Goal: Task Accomplishment & Management: Complete application form

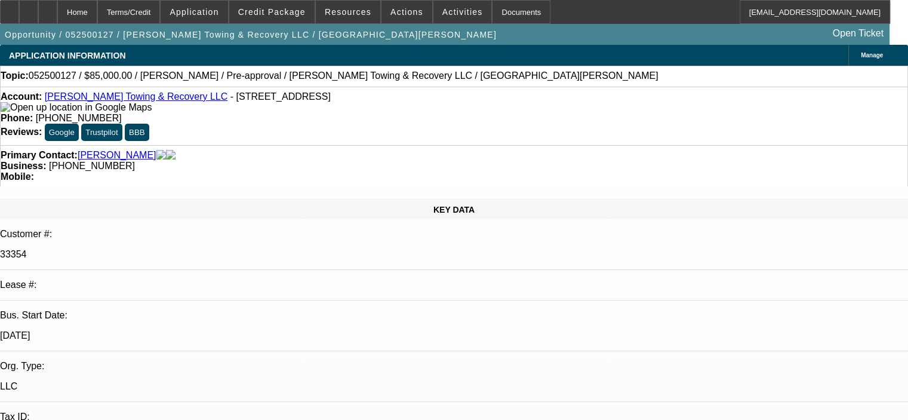
select select "0.15"
select select "2"
select select "0"
select select "6"
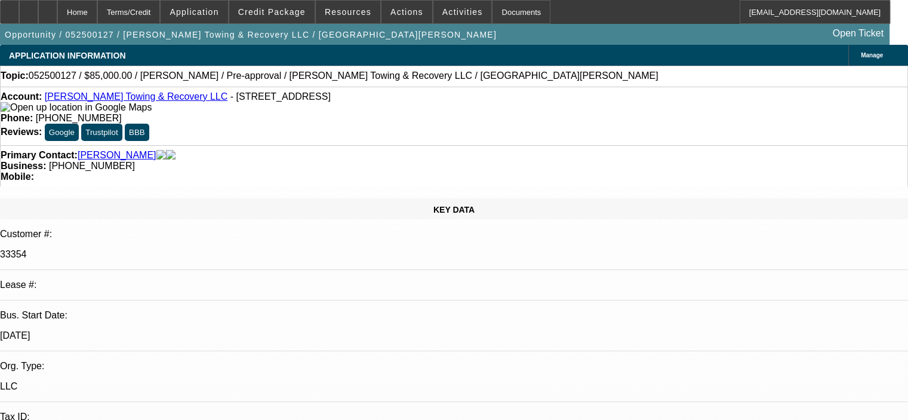
select select "0.15"
select select "2"
select select "0"
select select "6"
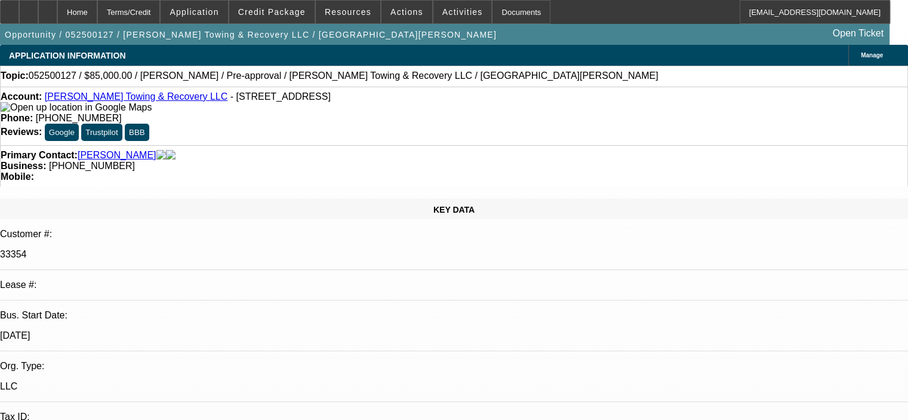
select select "0.15"
select select "2"
select select "0"
select select "6"
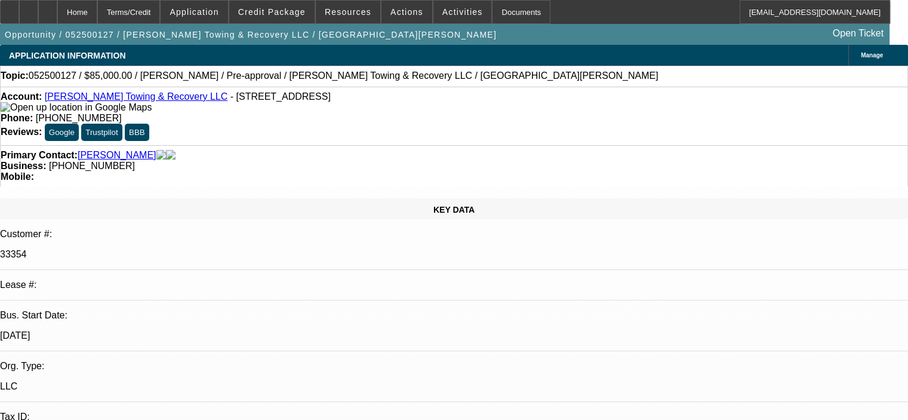
select select "0.15"
select select "2"
select select "0"
select select "6"
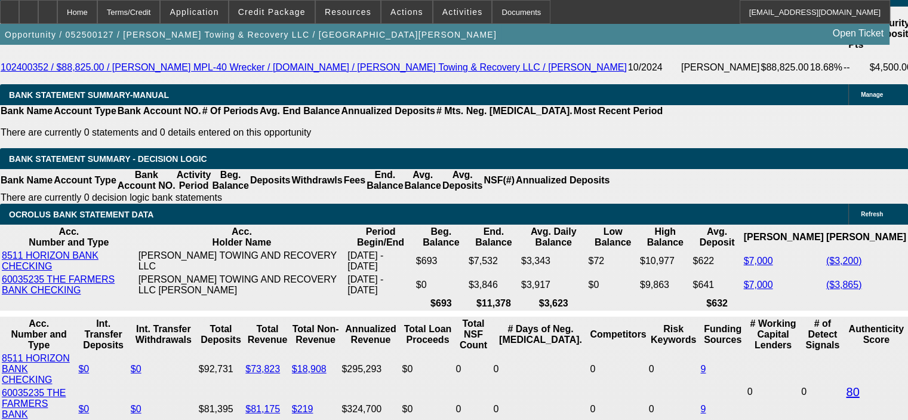
scroll to position [2150, 0]
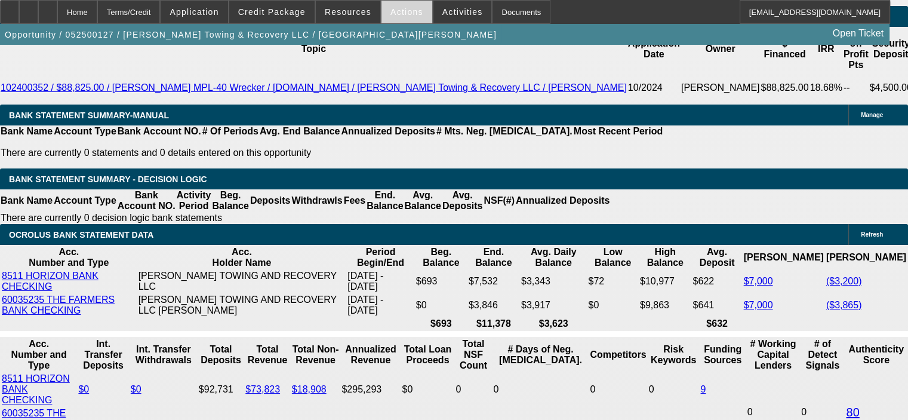
click at [408, 11] on span "Actions" at bounding box center [407, 12] width 33 height 10
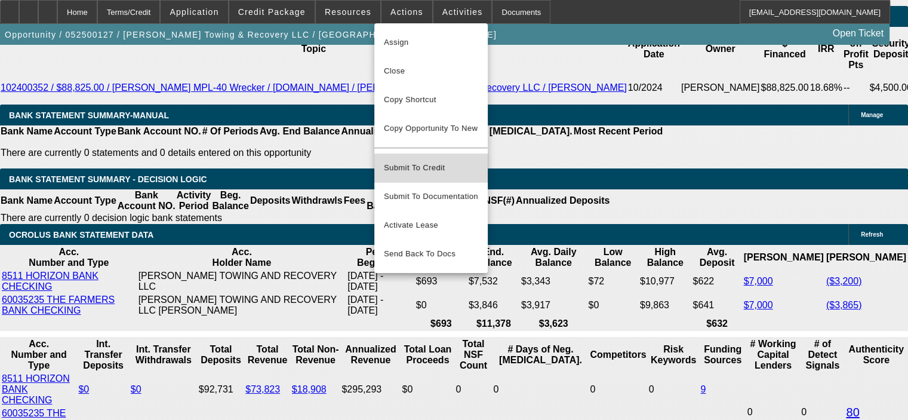
click at [437, 164] on span "Submit To Credit" at bounding box center [431, 168] width 94 height 14
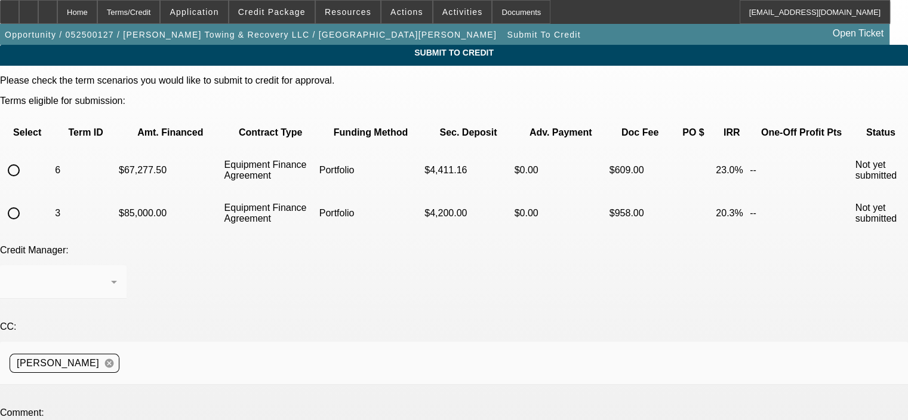
click at [26, 158] on input "radio" at bounding box center [14, 170] width 24 height 24
radio input "true"
click at [111, 275] on div at bounding box center [61, 282] width 102 height 14
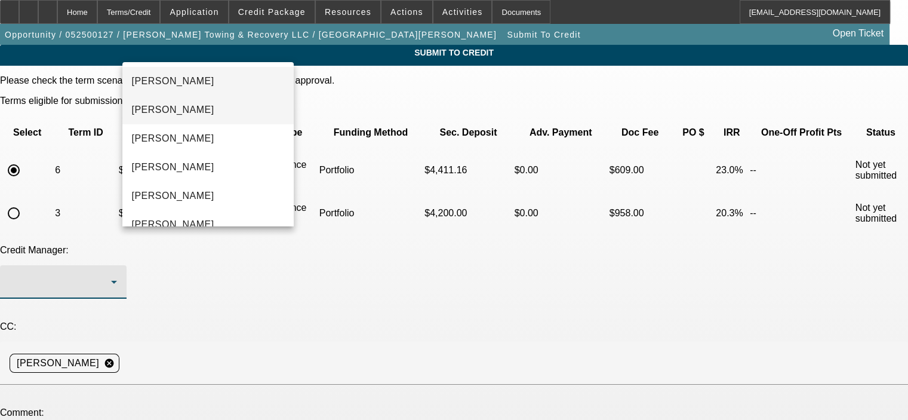
click at [213, 103] on mat-option "[PERSON_NAME]" at bounding box center [207, 110] width 171 height 29
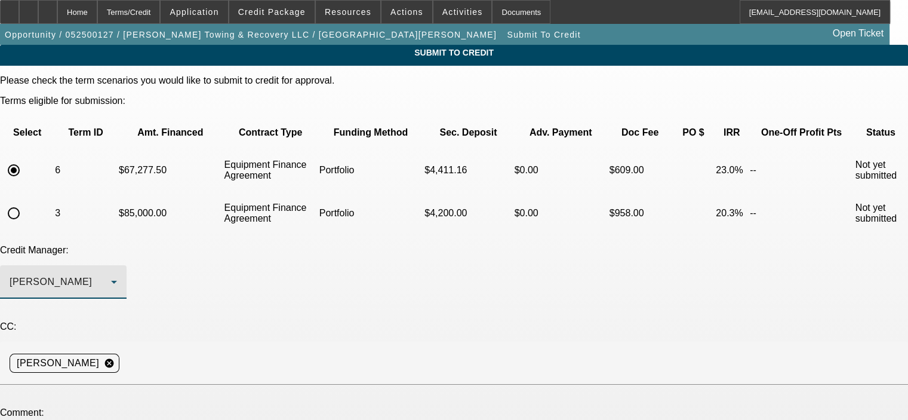
drag, startPoint x: 564, startPoint y: 365, endPoint x: 564, endPoint y: 411, distance: 46.6
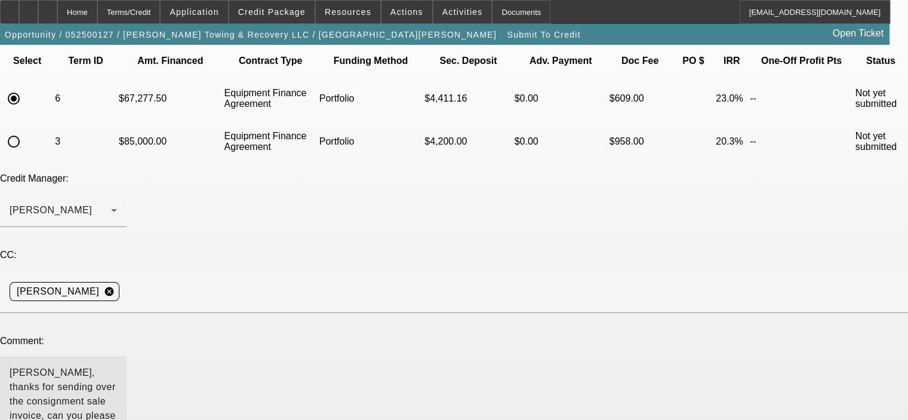
scroll to position [179, 0]
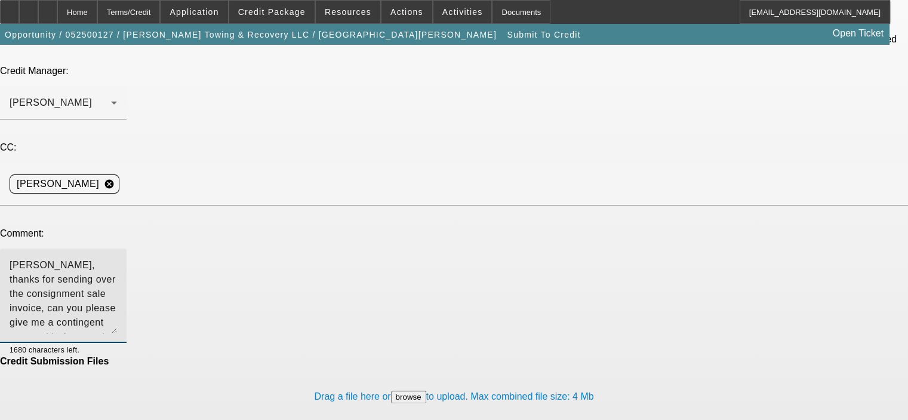
type textarea "[PERSON_NAME], thanks for sending over the consignment sale invoice, can you pl…"
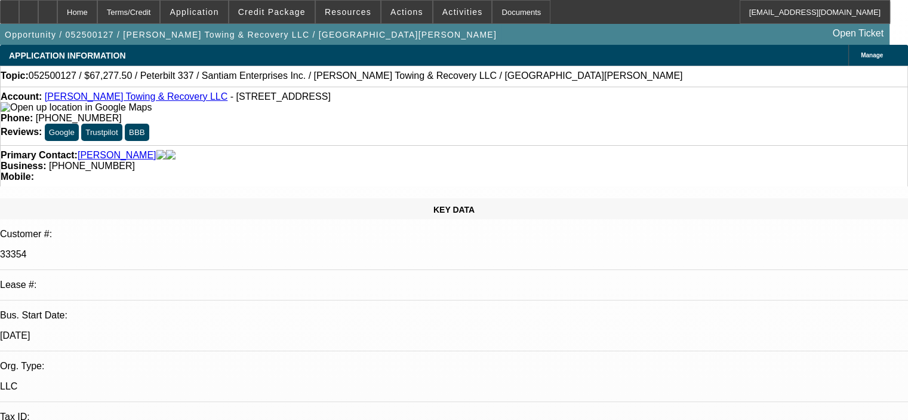
select select "0.15"
select select "2"
select select "0"
select select "6"
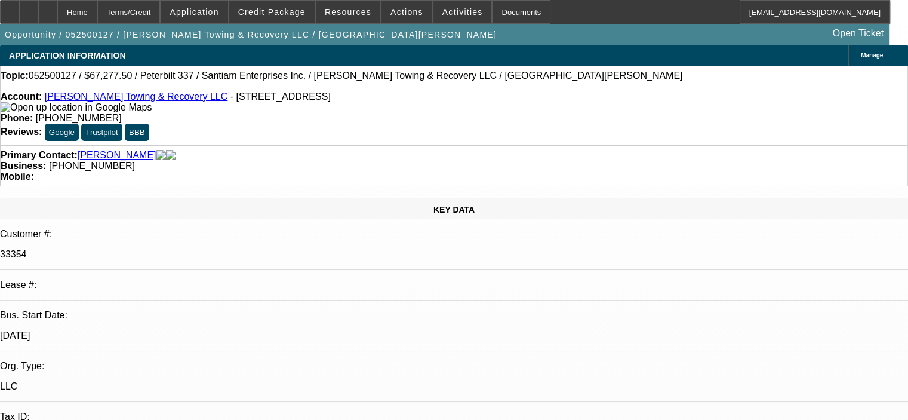
select select "0.15"
select select "2"
select select "0"
select select "6"
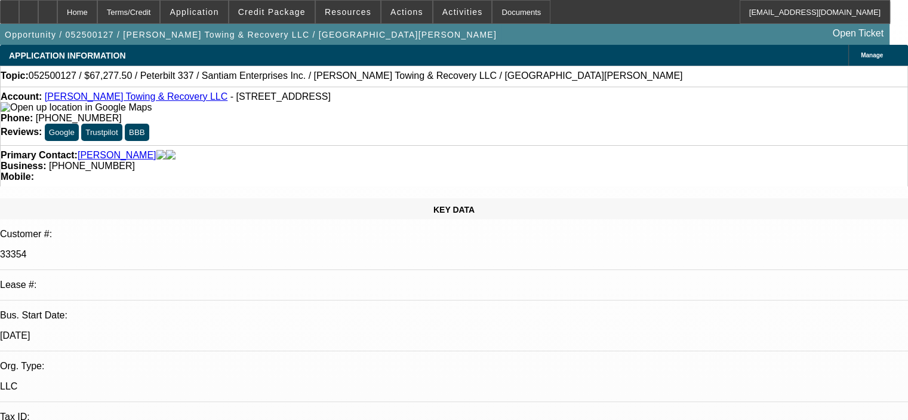
select select "0.15"
select select "2"
select select "0"
select select "6"
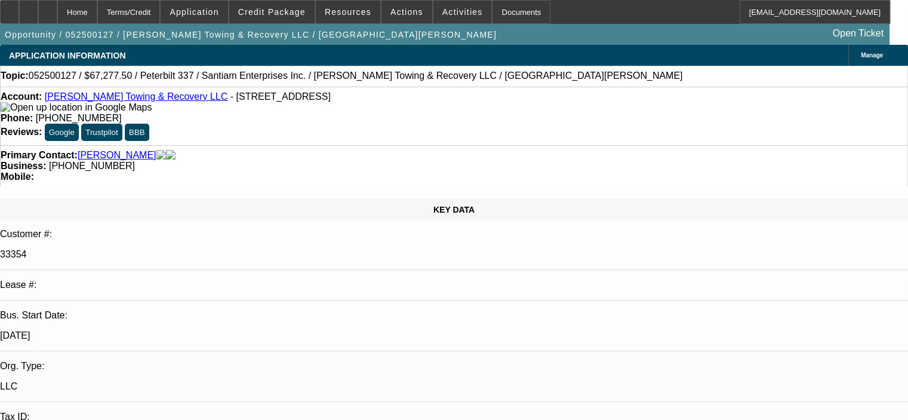
select select "0.15"
select select "2"
select select "0"
select select "6"
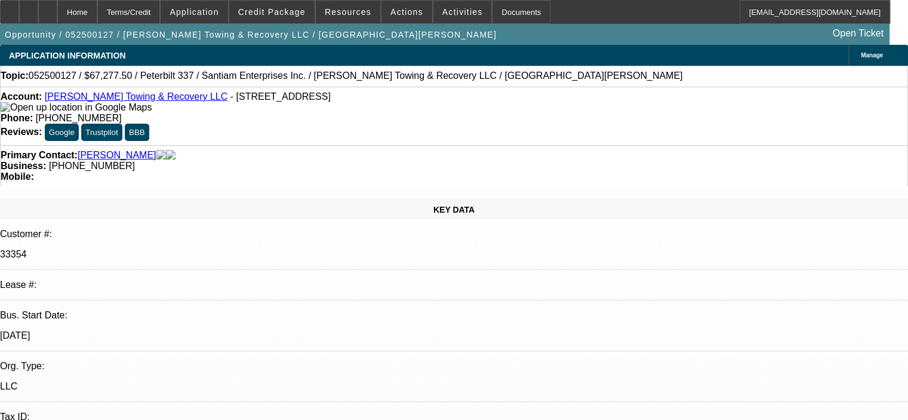
click at [219, 113] on div "Account: [PERSON_NAME] Towing & Recovery LLC - [STREET_ADDRESS]" at bounding box center [454, 101] width 907 height 21
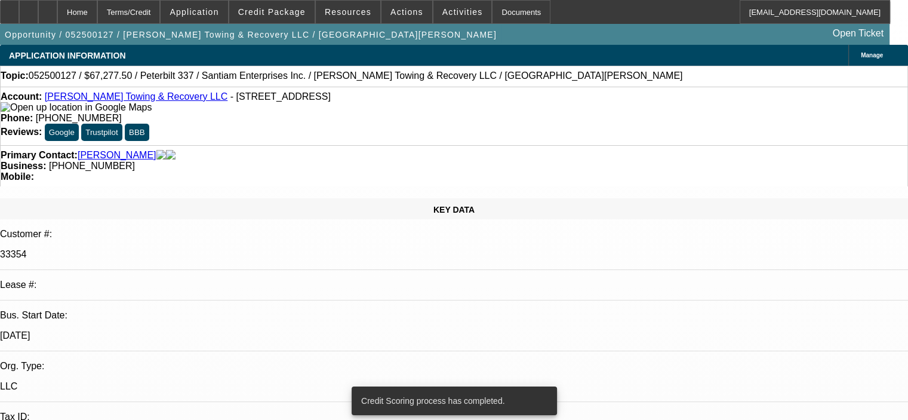
click at [289, 113] on div "Account: [PERSON_NAME] Towing & Recovery LLC - [STREET_ADDRESS]" at bounding box center [454, 101] width 907 height 21
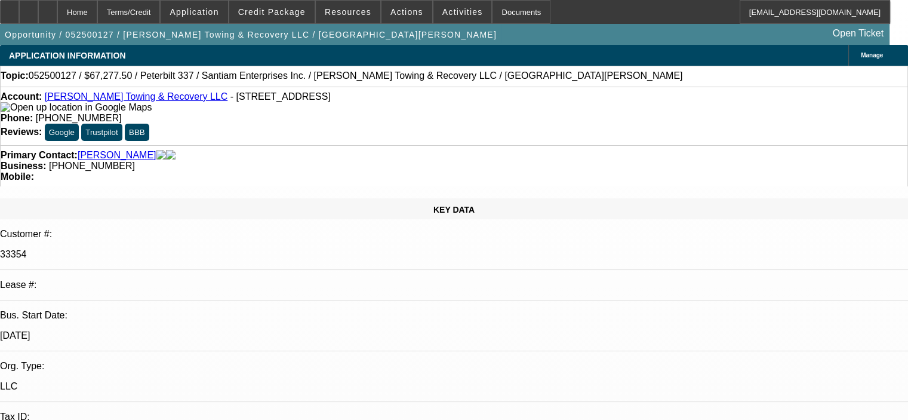
click at [555, 150] on div "Primary Contact: [PERSON_NAME] Business: [PHONE_NUMBER] Mobile:" at bounding box center [454, 165] width 908 height 41
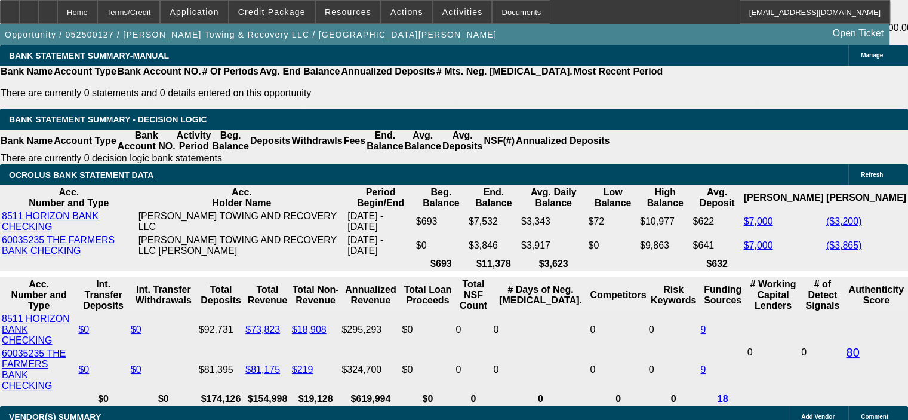
scroll to position [2209, 0]
